Goal: Information Seeking & Learning: Learn about a topic

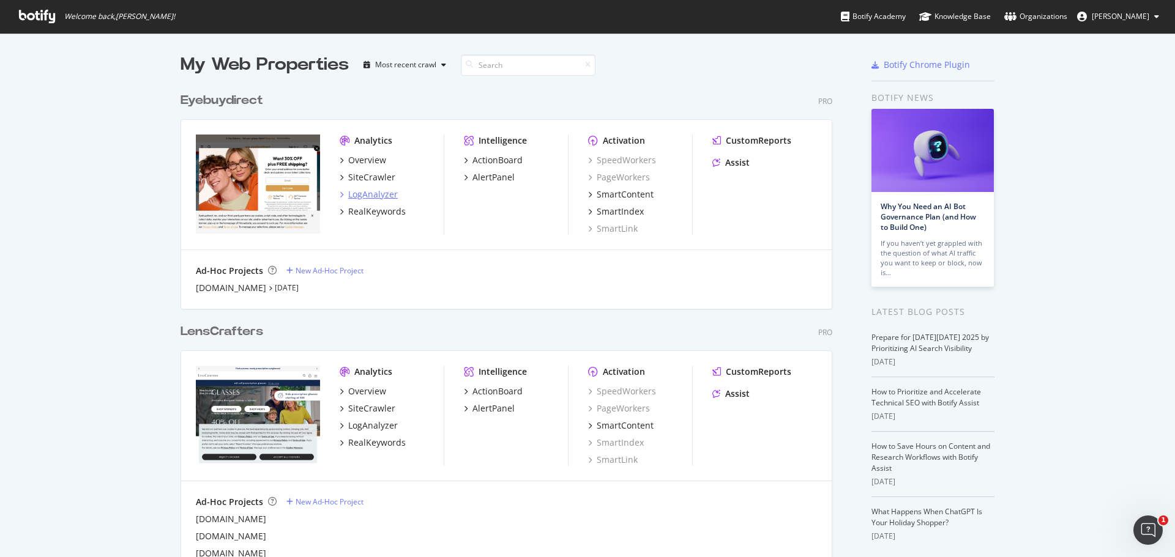
click at [372, 196] on div "LogAnalyzer" at bounding box center [373, 194] width 50 height 12
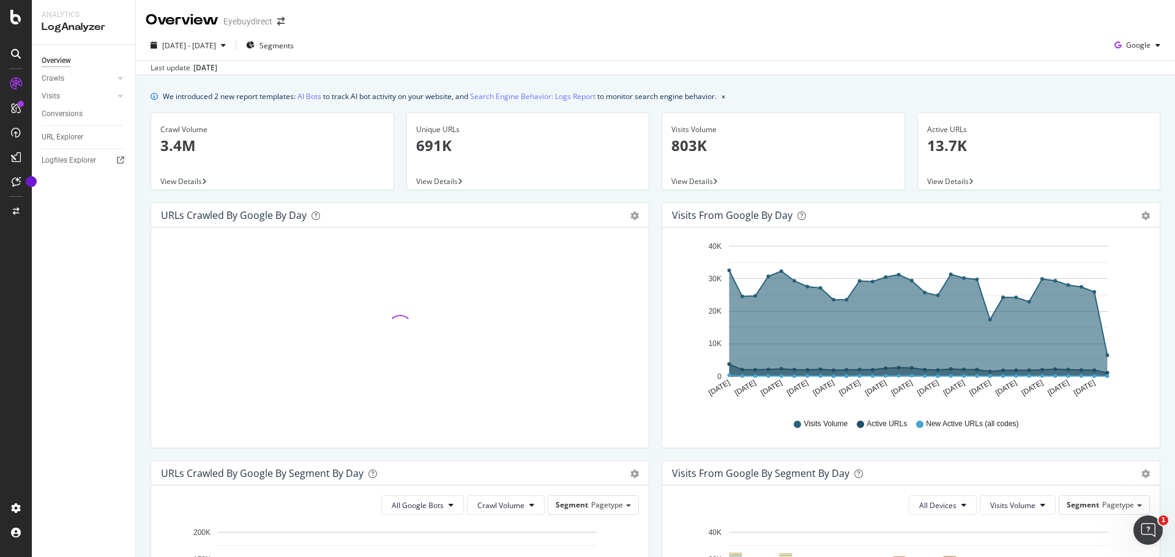
click at [247, 129] on div "Crawl Volume" at bounding box center [272, 129] width 224 height 11
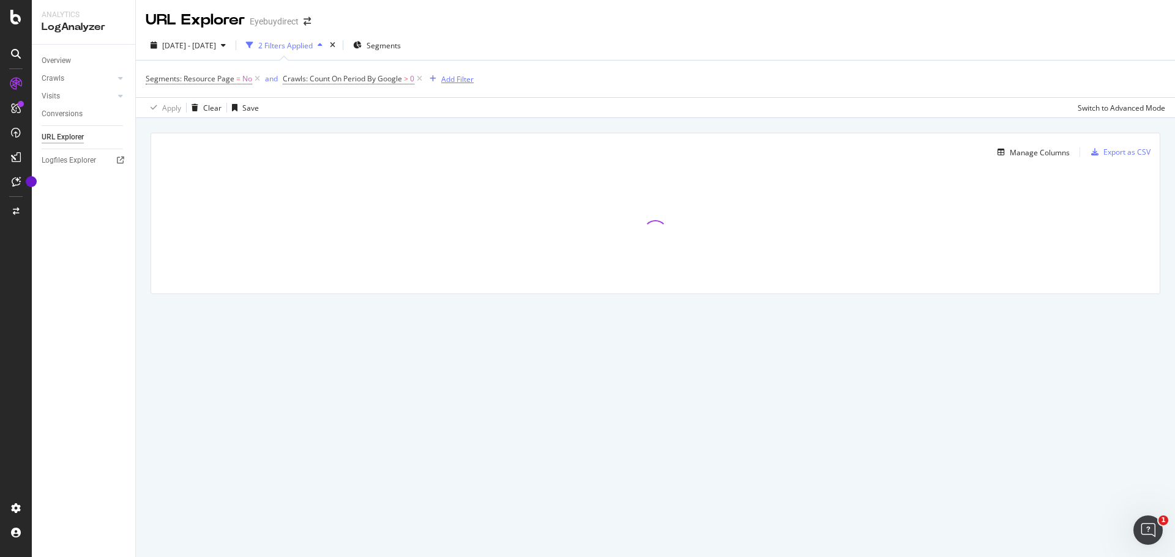
click at [457, 80] on div "Add Filter" at bounding box center [457, 79] width 32 height 10
click at [474, 169] on span "URLs (Logs)" at bounding box center [462, 165] width 40 height 10
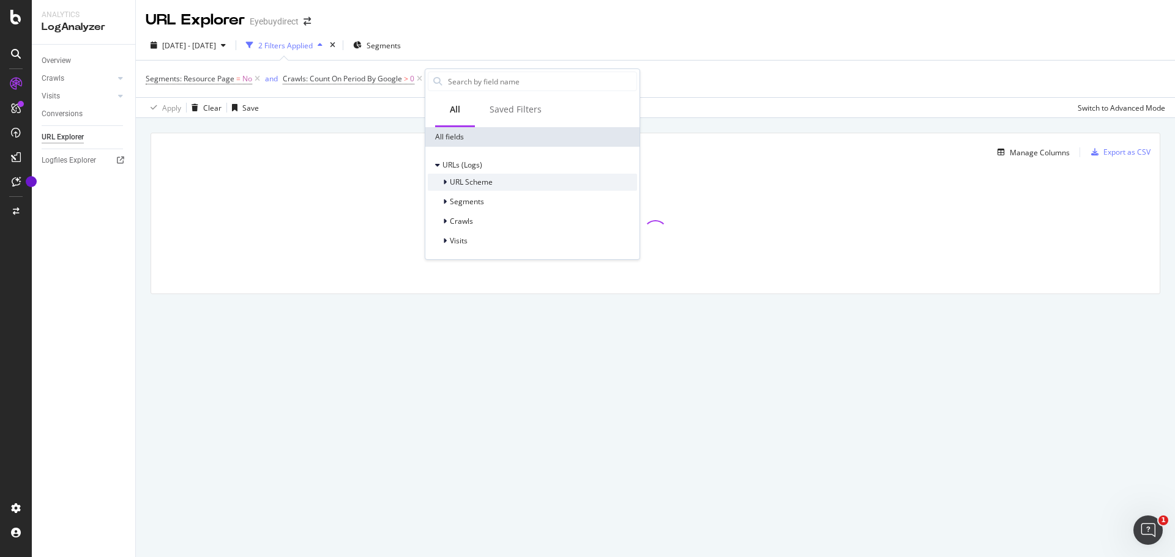
click at [476, 185] on span "URL Scheme" at bounding box center [471, 182] width 43 height 10
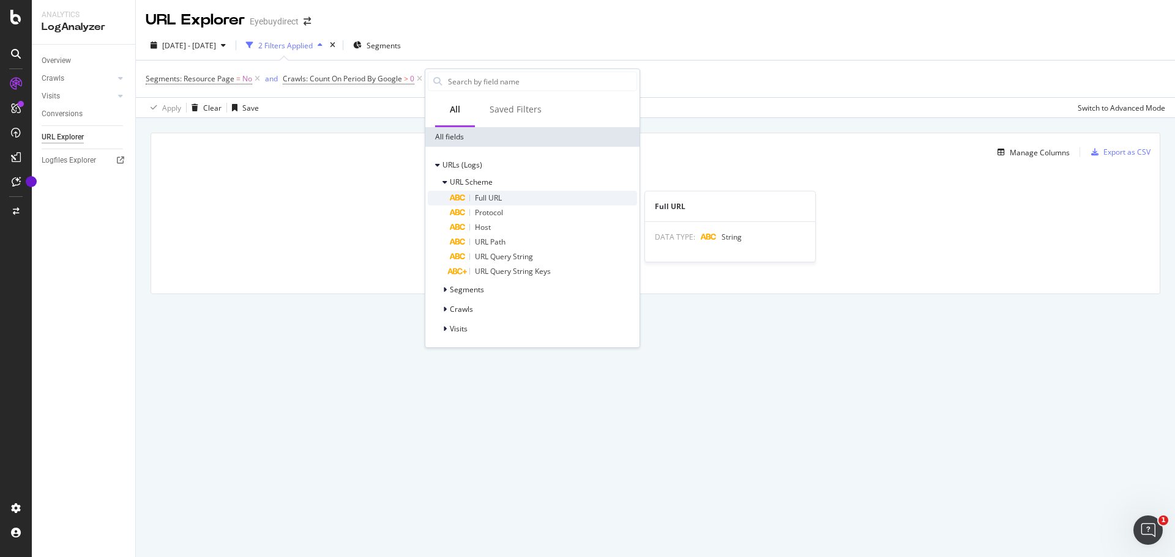
click at [496, 198] on span "Full URL" at bounding box center [488, 198] width 27 height 10
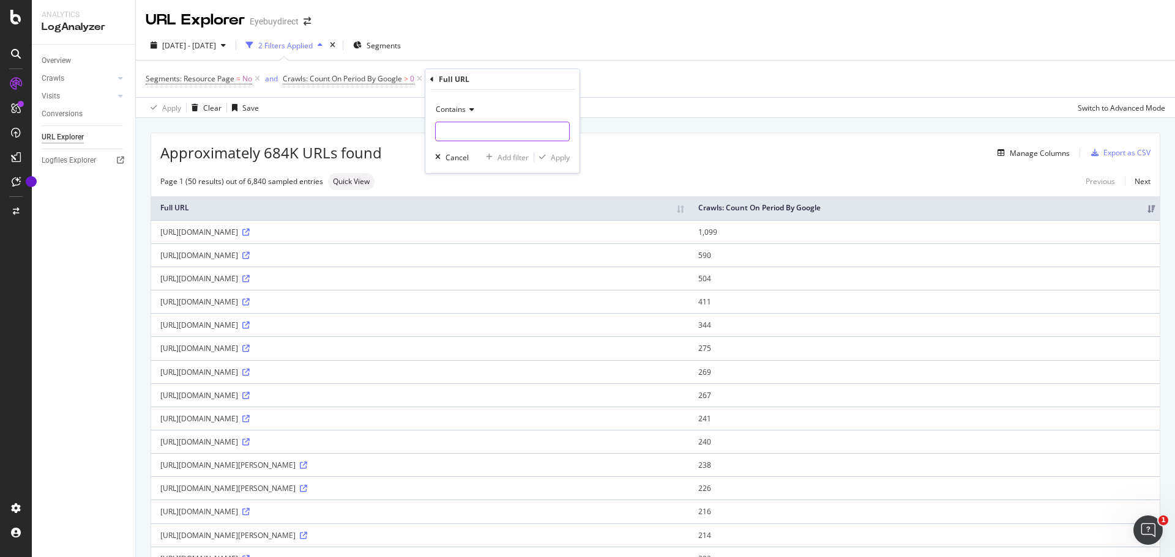
click at [483, 128] on input "text" at bounding box center [502, 132] width 133 height 20
type input "jpeg"
click at [548, 157] on div "button" at bounding box center [542, 157] width 17 height 7
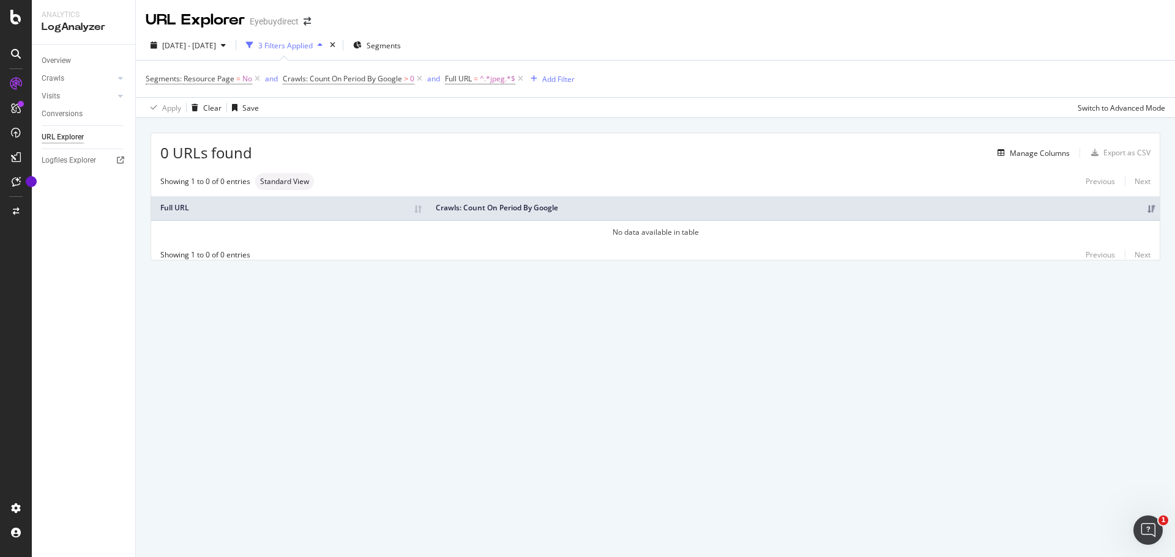
click at [511, 320] on div "URL Explorer Eyebuydirect [DATE] - [DATE] 3 Filters Applied Segments Segments: …" at bounding box center [655, 278] width 1039 height 557
click at [480, 81] on span "^.*jpeg.*$" at bounding box center [497, 78] width 35 height 17
type input "png"
click at [584, 160] on div "Apply" at bounding box center [581, 156] width 19 height 10
